Goal: Task Accomplishment & Management: Complete application form

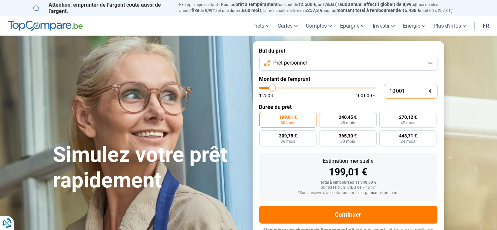
click at [407, 88] on input "10 001" at bounding box center [411, 91] width 54 height 15
type input "1 000"
type input "1250"
type input "100"
type input "1250"
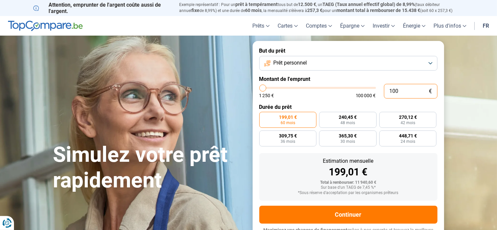
type input "10"
type input "1250"
type input "1"
type input "1250"
type input "0"
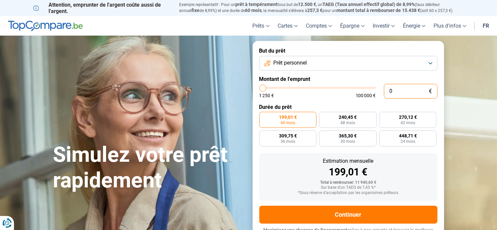
type input "1250"
type input "5"
type input "1250"
type input "50"
type input "1250"
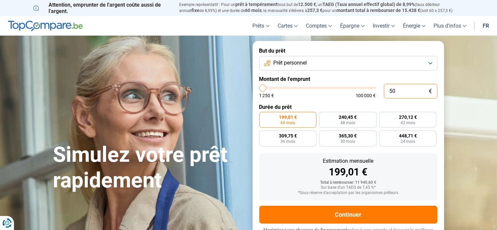
type input "500"
type input "1250"
type input "5 000"
type input "5000"
type input "50 000"
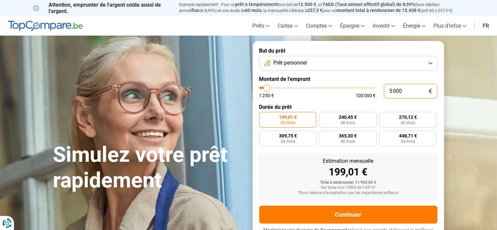
type input "50000"
radio input "false"
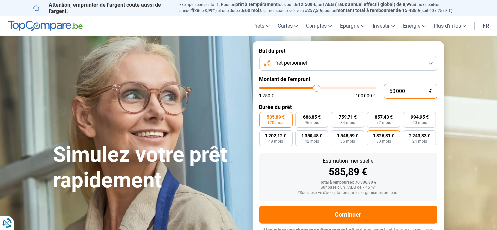
scroll to position [10, 0]
